Goal: Information Seeking & Learning: Check status

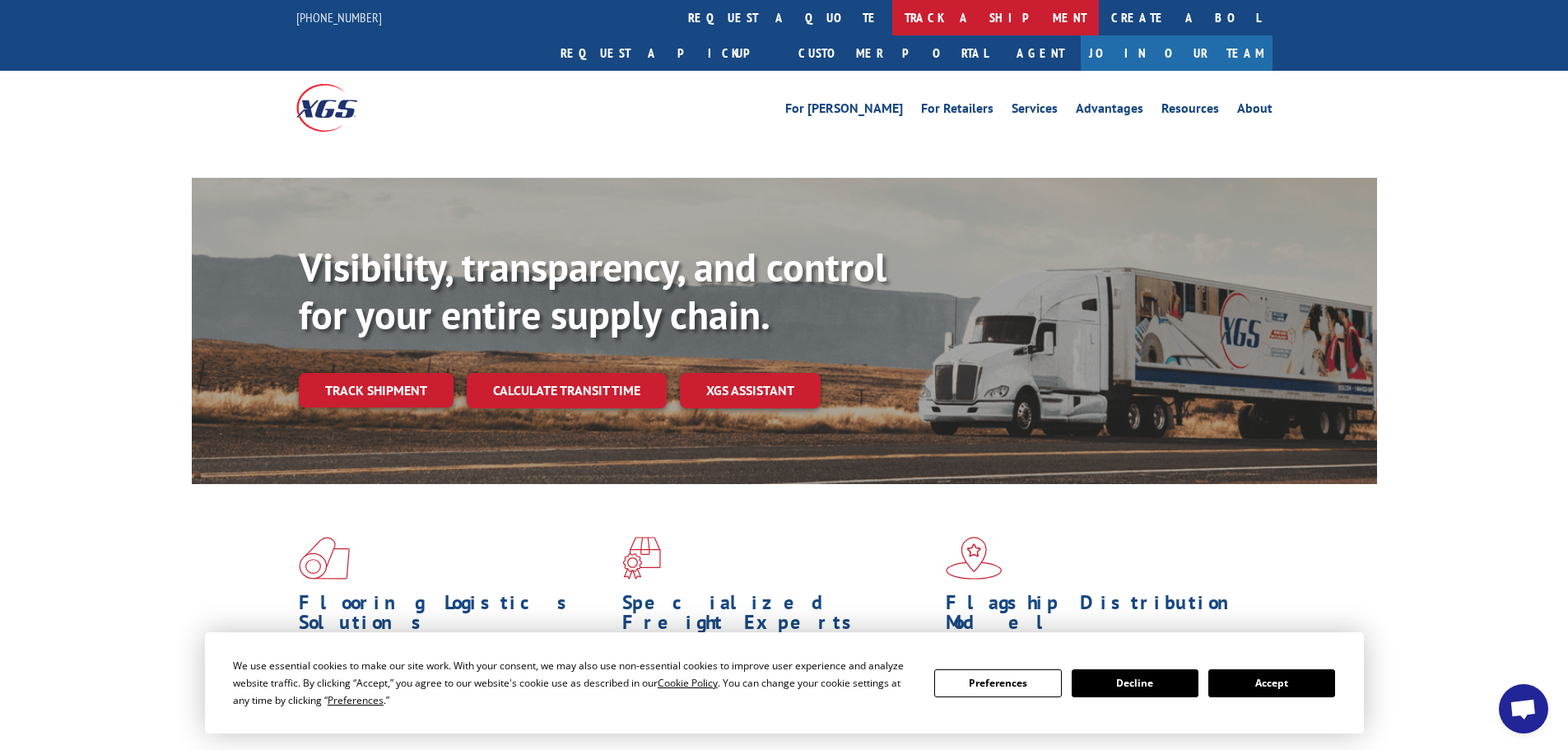
click at [893, 13] on link "track a shipment" at bounding box center [996, 18] width 207 height 35
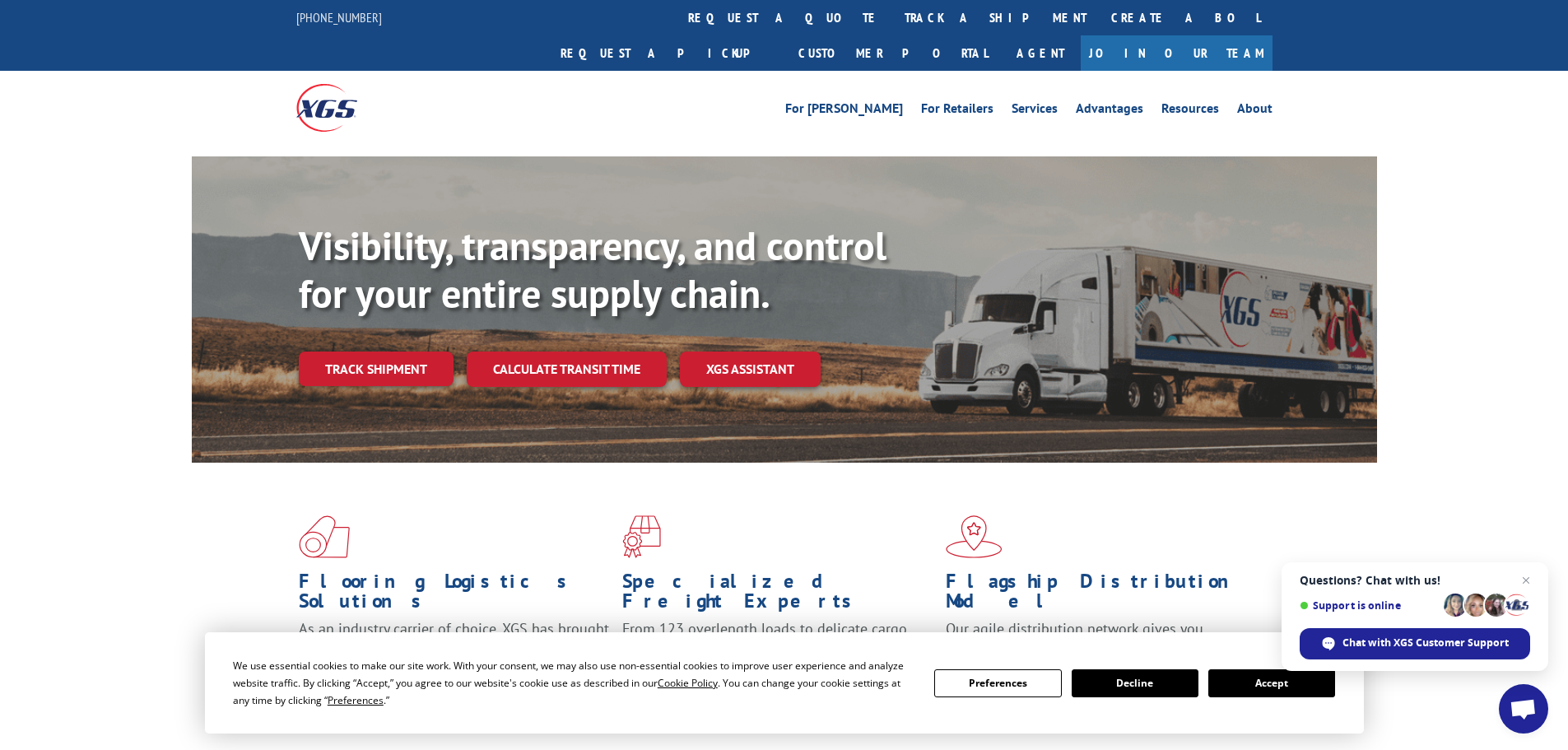
click at [893, 20] on link "track a shipment" at bounding box center [996, 18] width 207 height 35
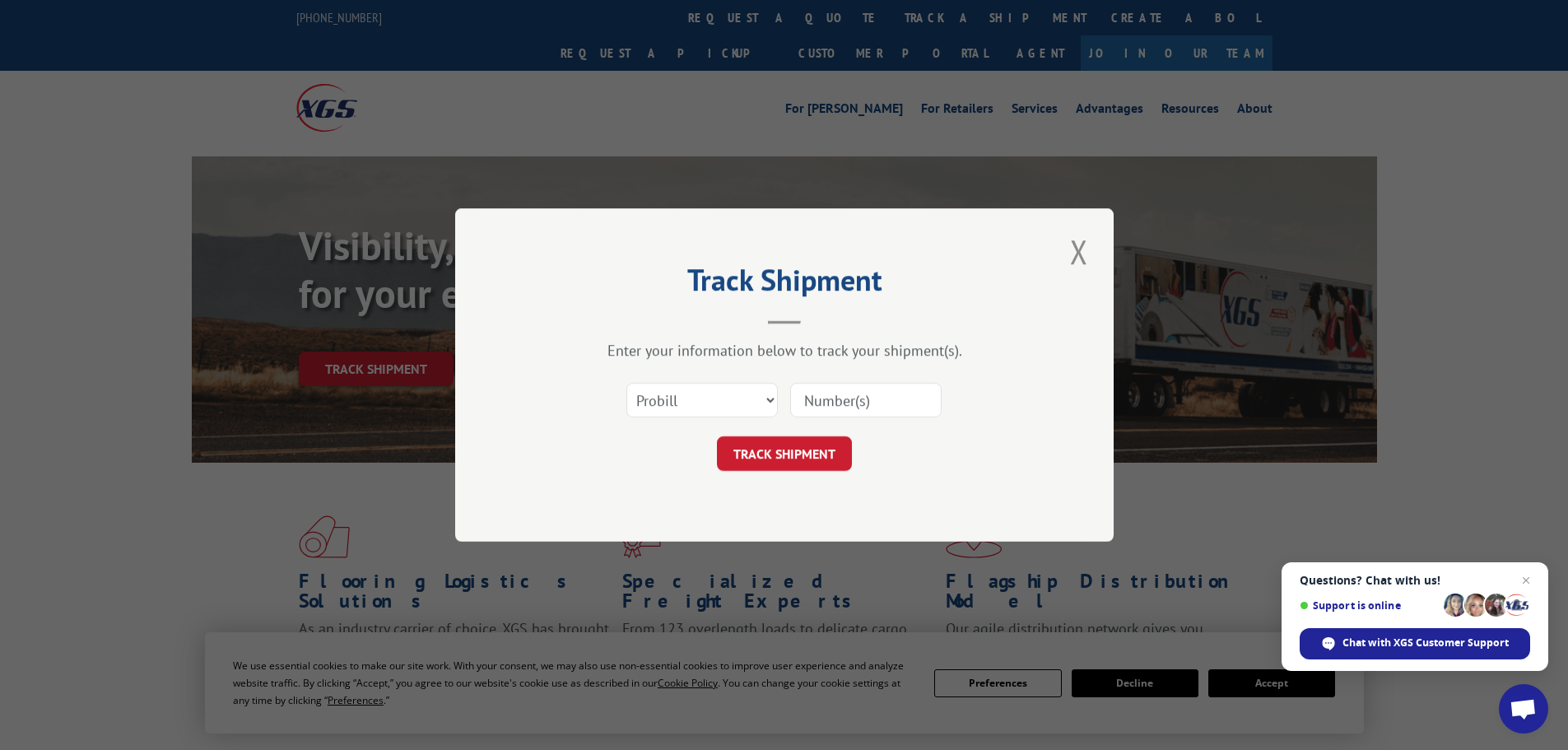
click at [803, 399] on input at bounding box center [866, 400] width 152 height 34
paste input "5953560"
type input "5953560"
click at [718, 408] on select "Select category... Probill BOL PO" at bounding box center [703, 400] width 152 height 34
select select "bol"
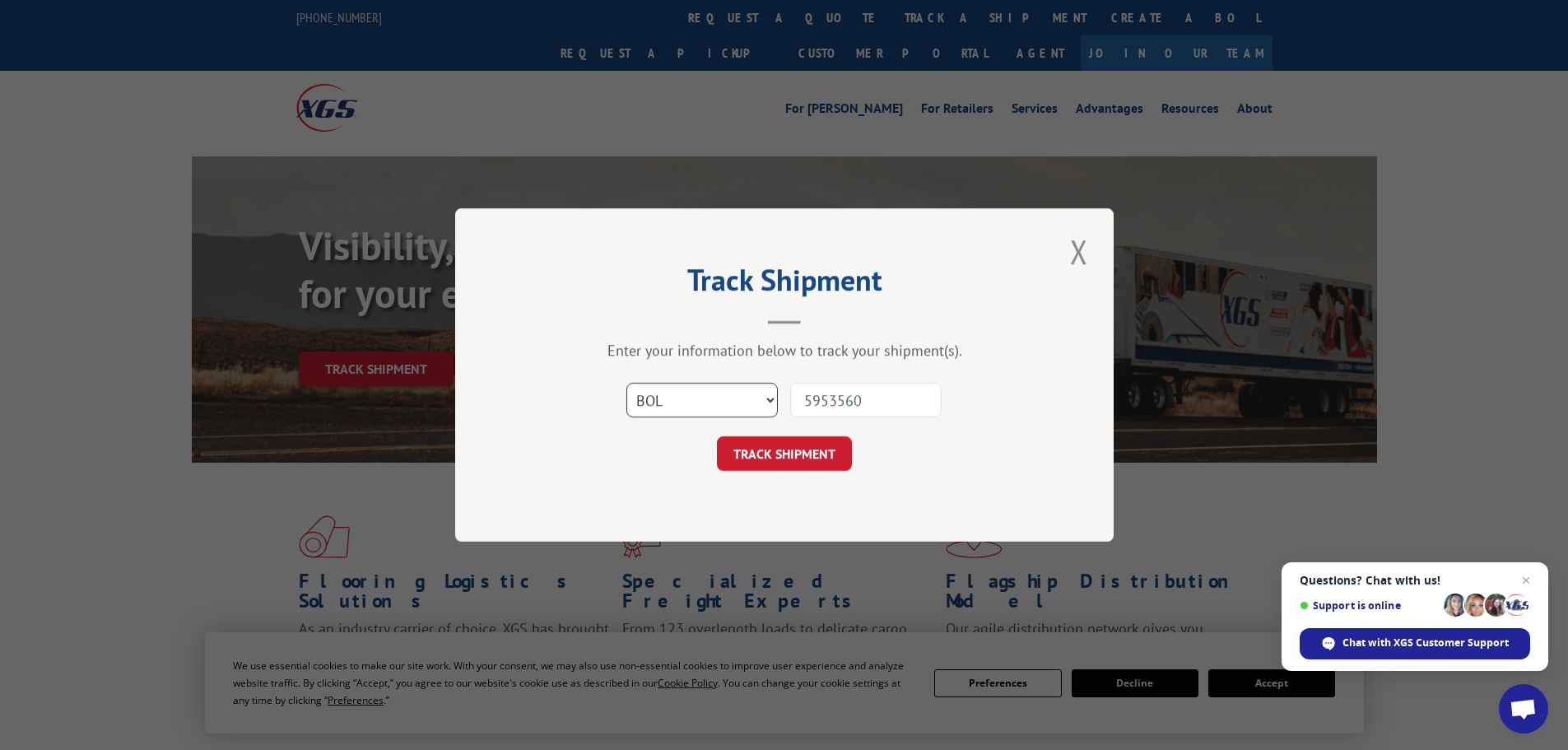
click at [627, 383] on select "Select category... Probill BOL PO" at bounding box center [703, 400] width 152 height 34
click at [865, 451] on div "TRACK SHIPMENT" at bounding box center [784, 453] width 494 height 34
click at [819, 464] on button "TRACK SHIPMENT" at bounding box center [784, 453] width 135 height 34
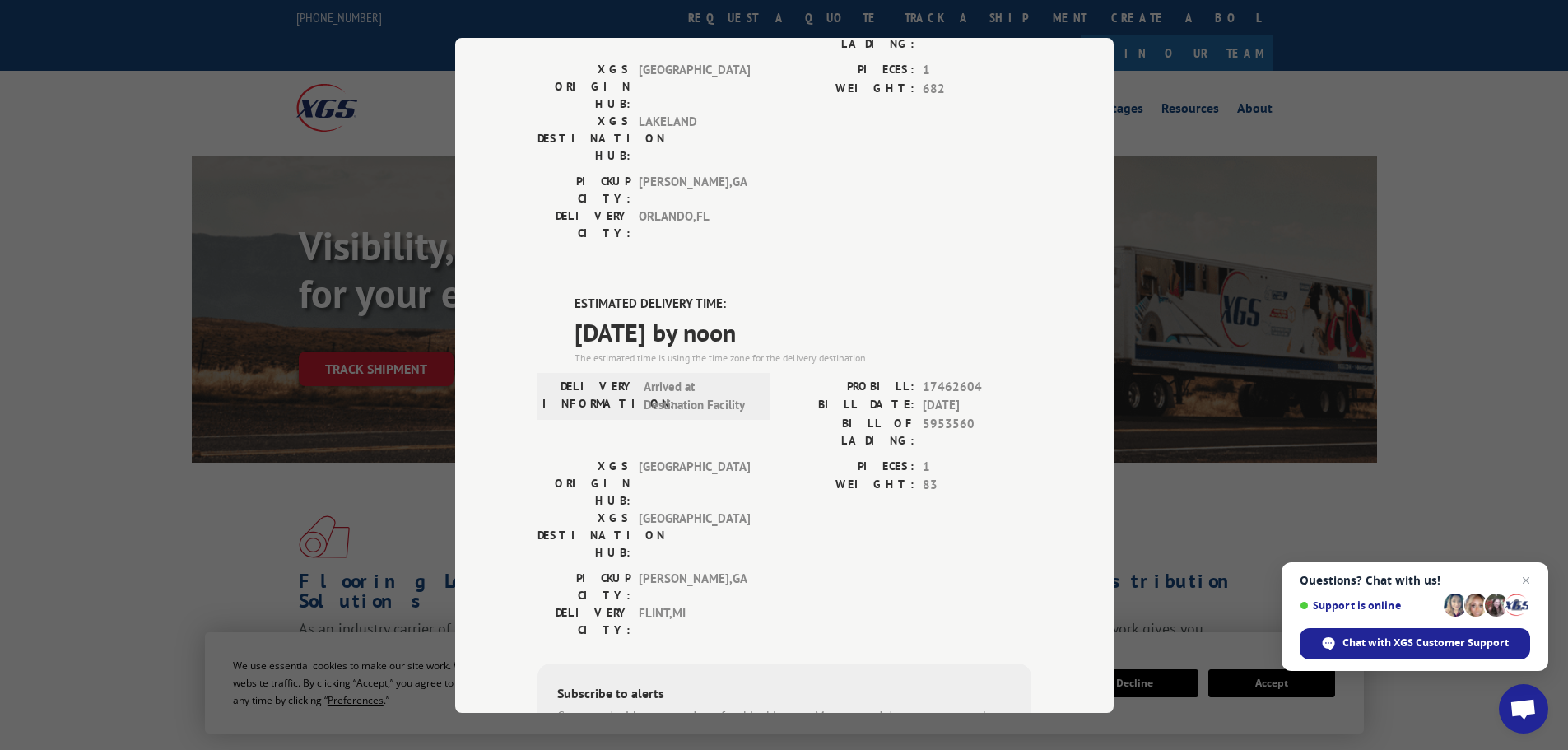
scroll to position [247, 0]
